Goal: Task Accomplishment & Management: Manage account settings

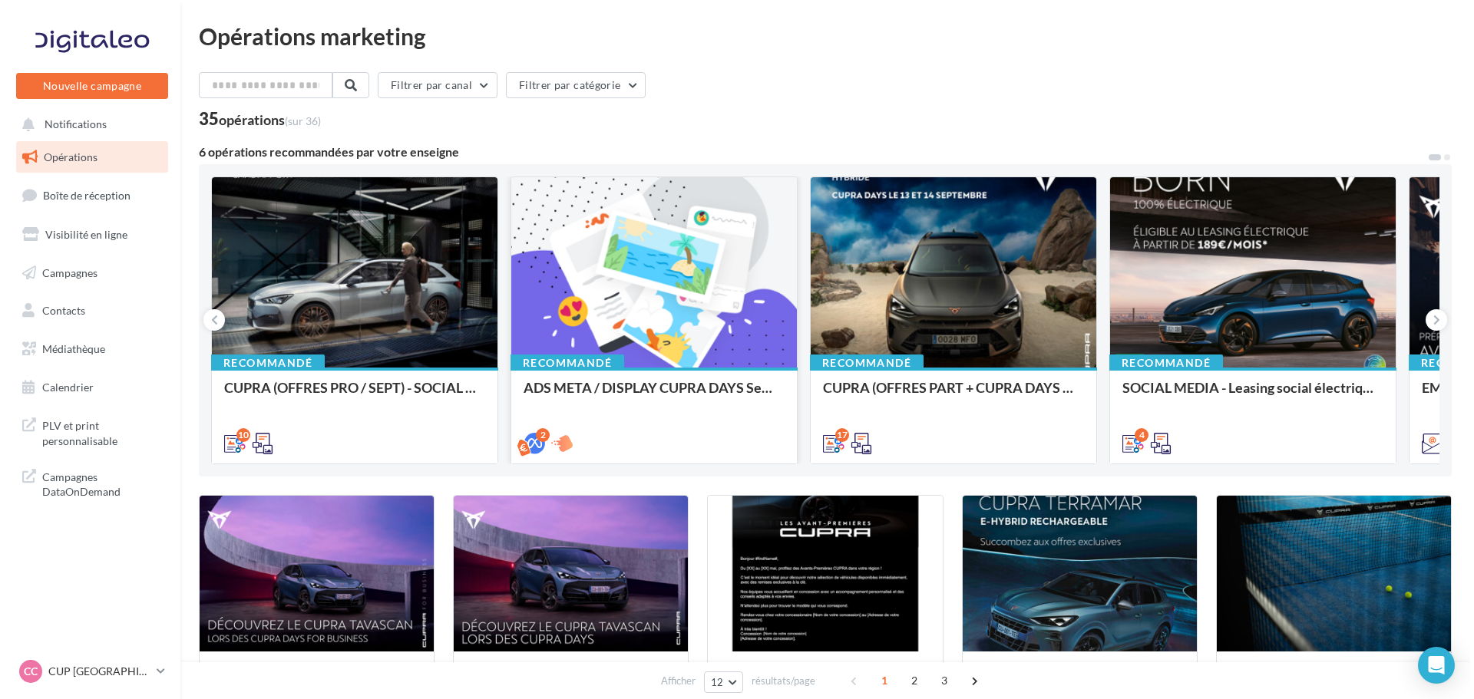
scroll to position [77, 0]
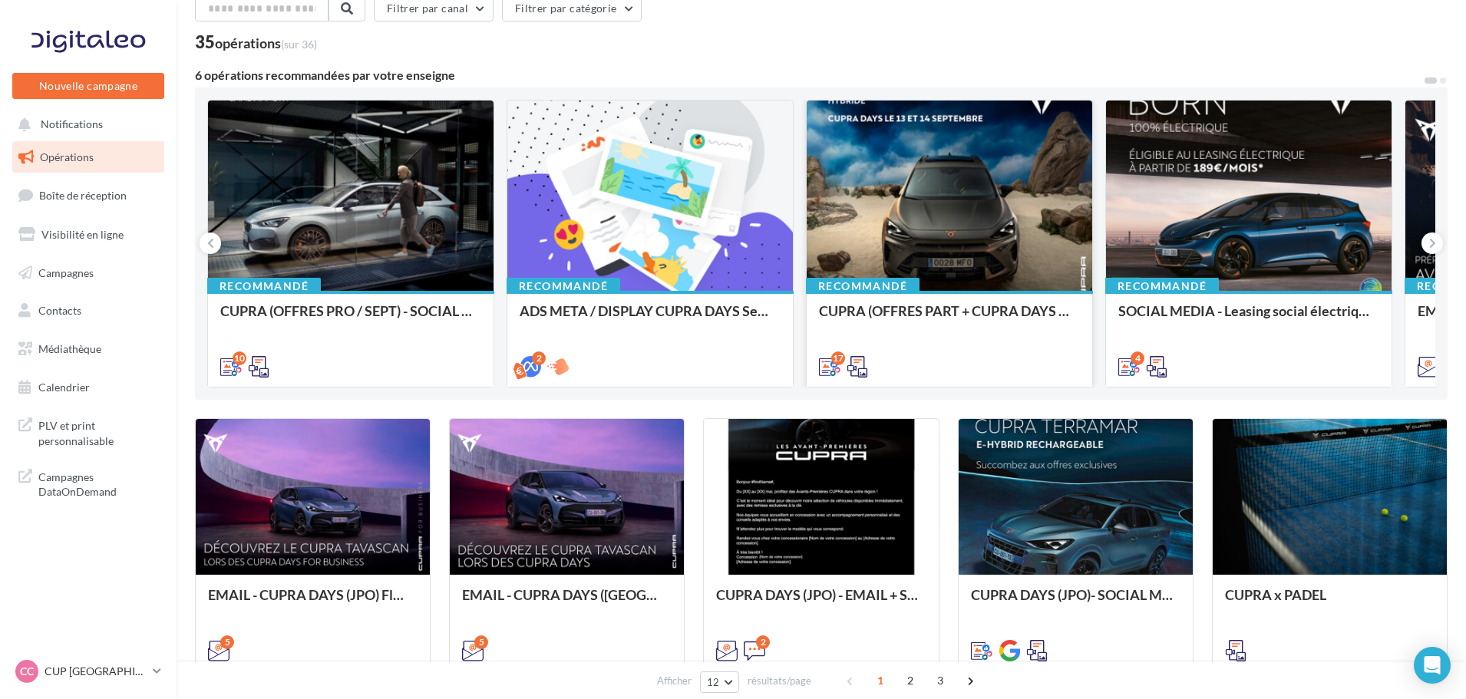
click at [840, 203] on div at bounding box center [950, 197] width 286 height 192
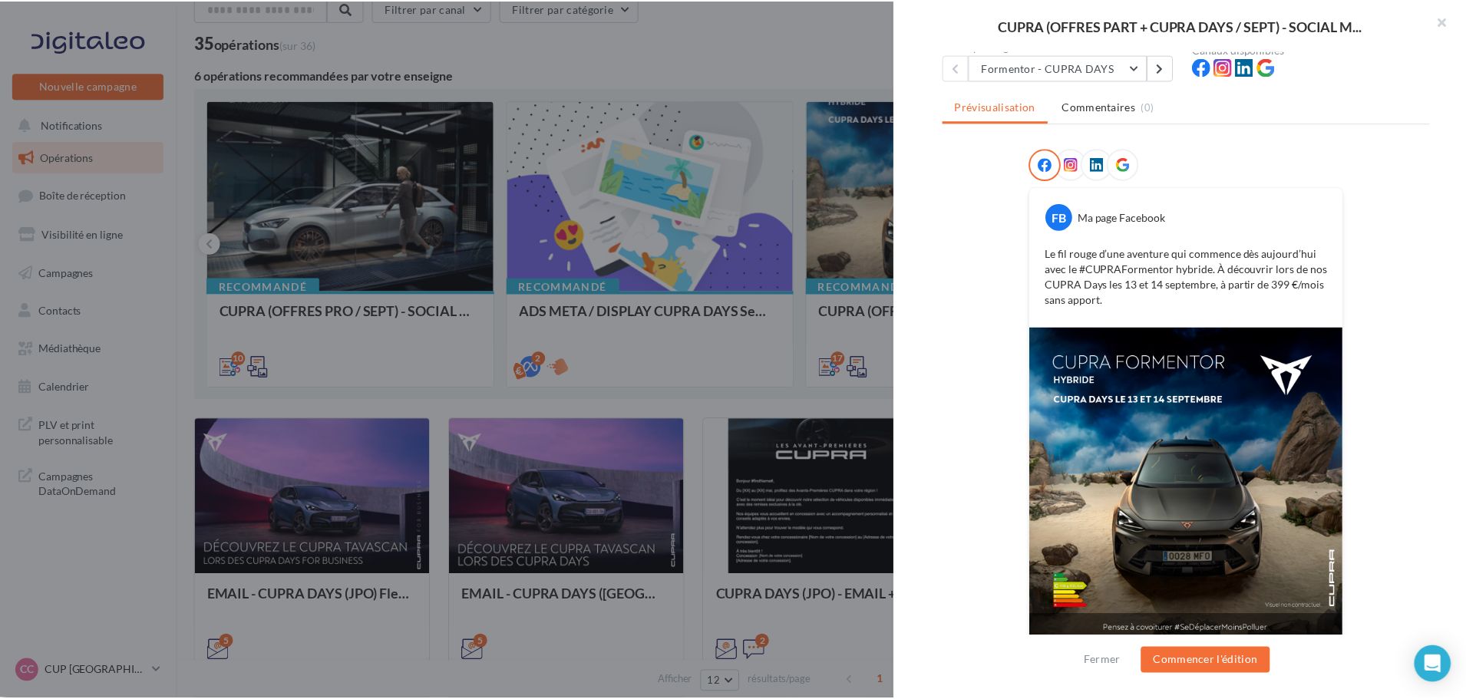
scroll to position [170, 0]
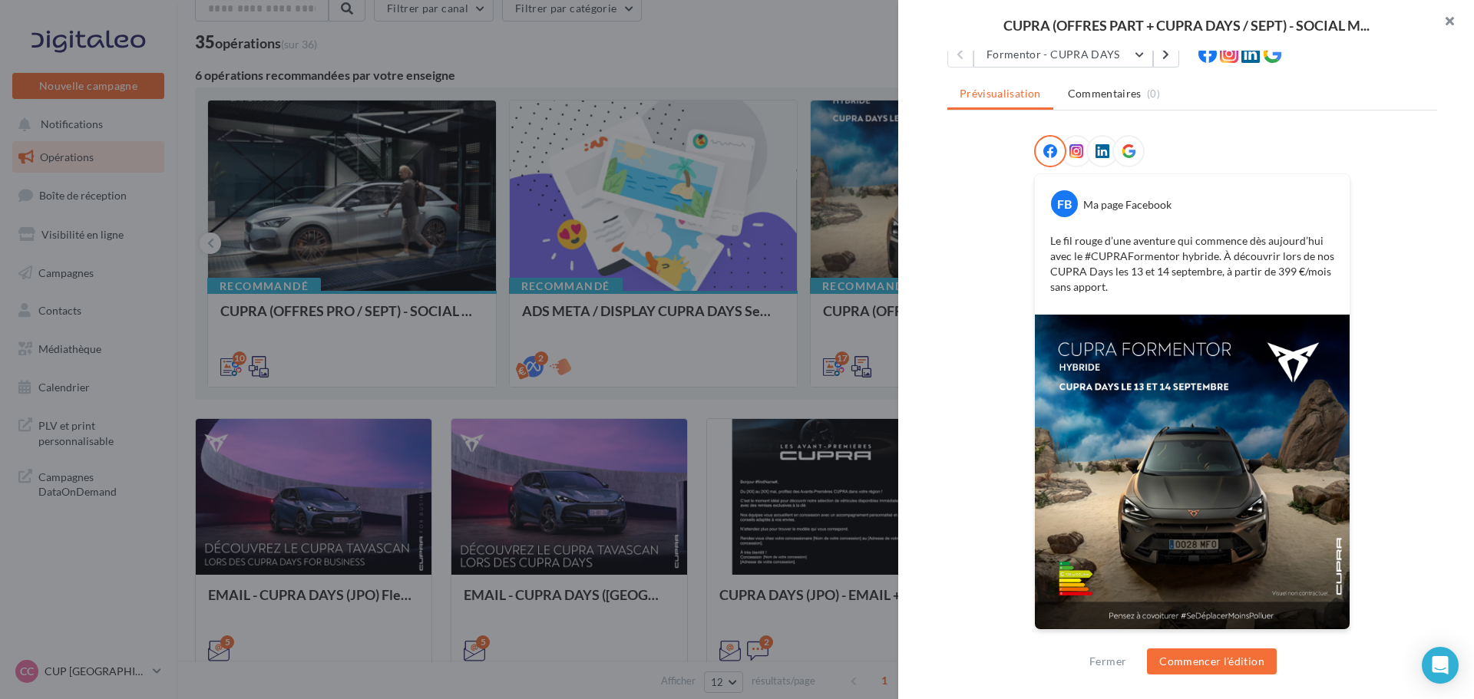
click at [1454, 21] on button "button" at bounding box center [1442, 23] width 61 height 46
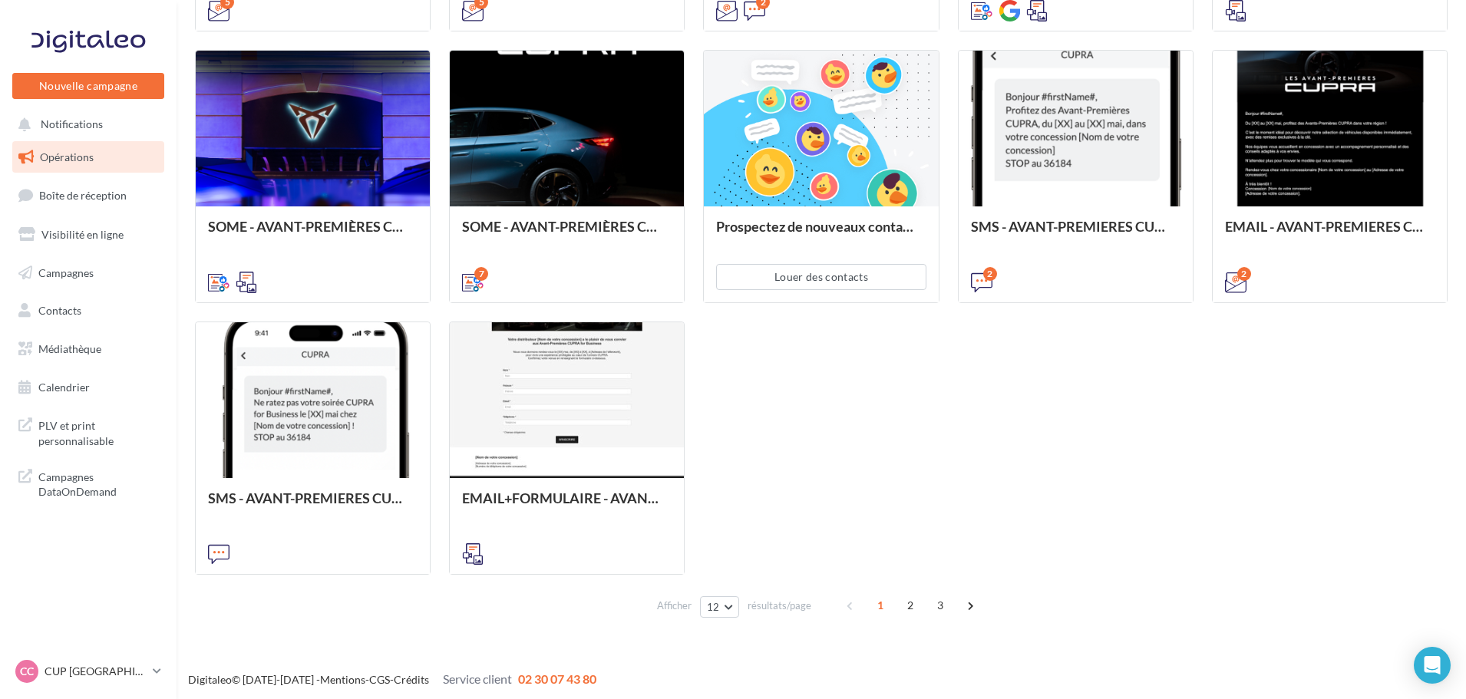
scroll to position [720, 0]
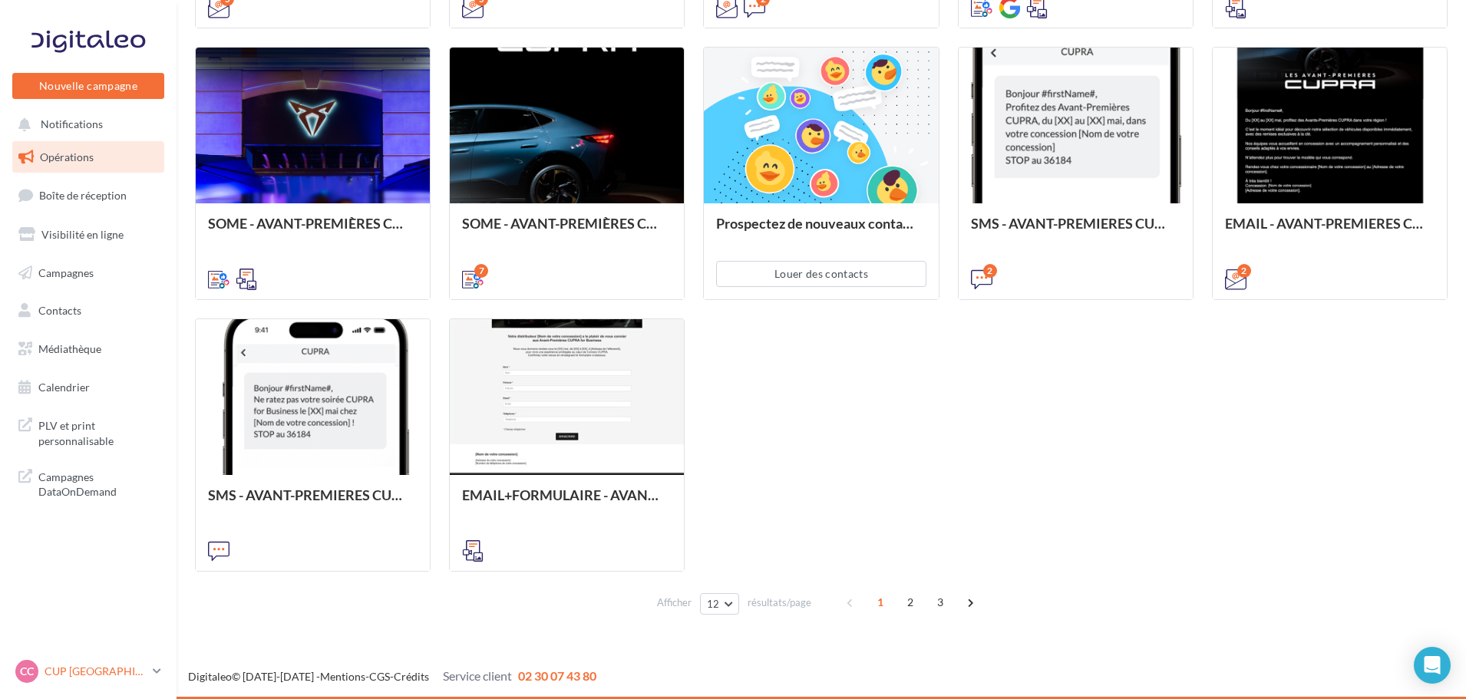
click at [96, 669] on p "CUP [GEOGRAPHIC_DATA]" at bounding box center [96, 671] width 102 height 15
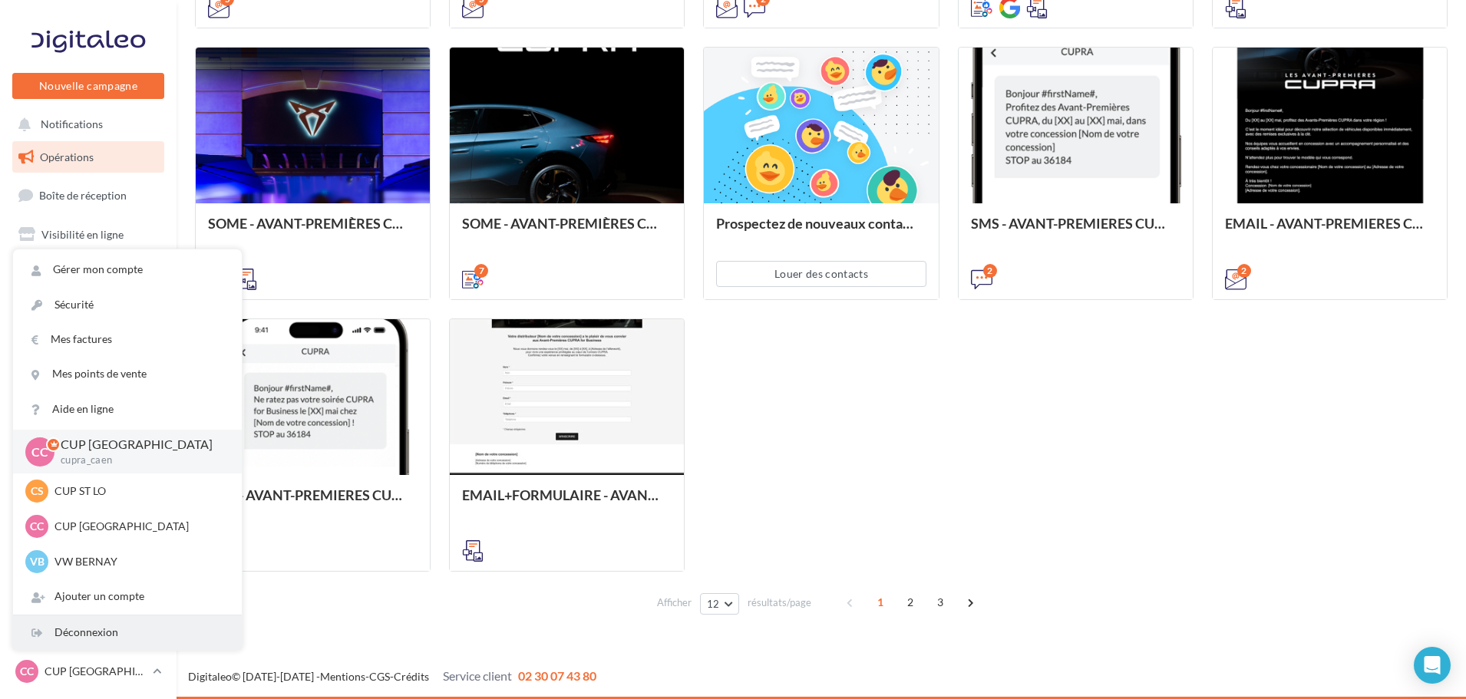
click at [97, 638] on div "Déconnexion" at bounding box center [127, 633] width 229 height 35
